Goal: Task Accomplishment & Management: Use online tool/utility

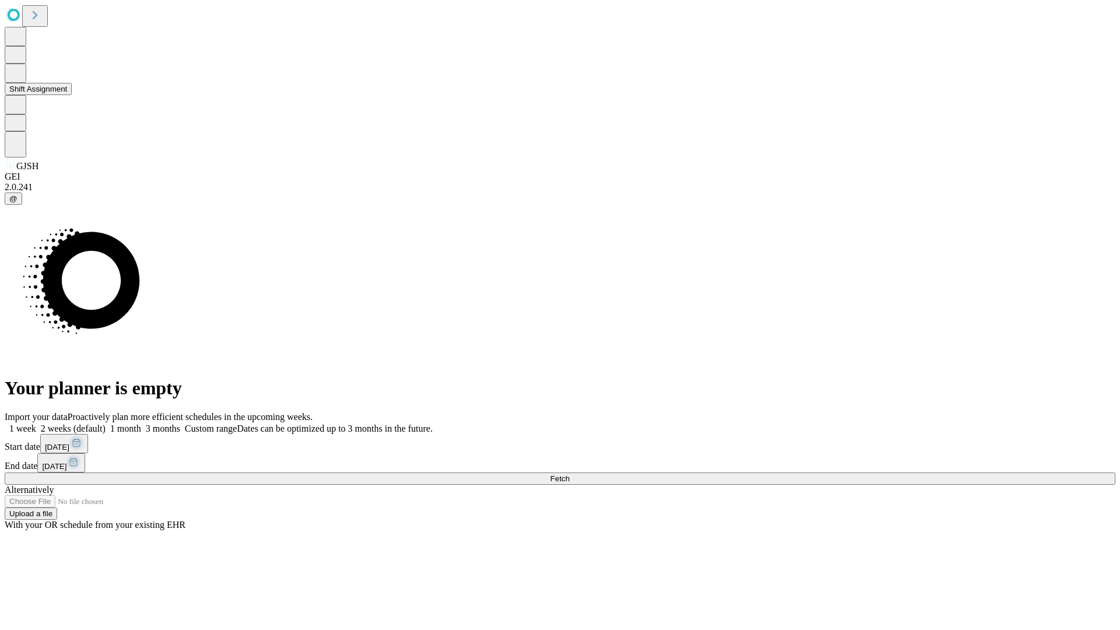
click at [72, 95] on button "Shift Assignment" at bounding box center [38, 89] width 67 height 12
